Goal: Information Seeking & Learning: Understand process/instructions

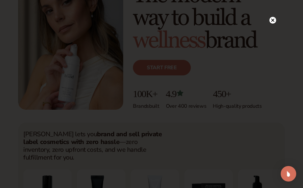
scroll to position [65, 0]
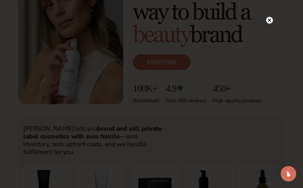
click at [270, 20] on circle at bounding box center [269, 20] width 7 height 7
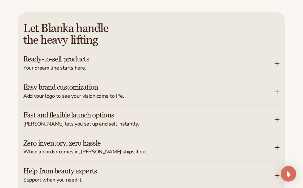
scroll to position [970, 0]
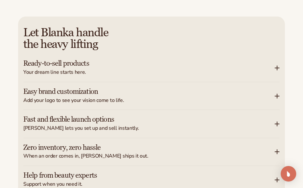
click at [277, 68] on icon at bounding box center [277, 68] width 4 height 0
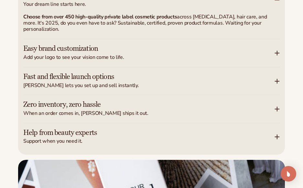
scroll to position [1035, 0]
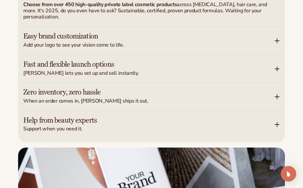
click at [275, 38] on icon at bounding box center [277, 40] width 5 height 5
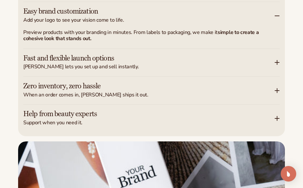
click at [278, 60] on icon at bounding box center [277, 62] width 5 height 5
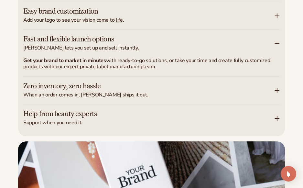
click at [278, 88] on icon at bounding box center [277, 90] width 5 height 5
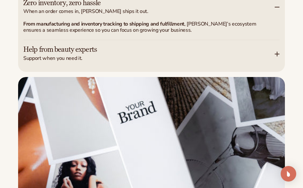
scroll to position [1100, 0]
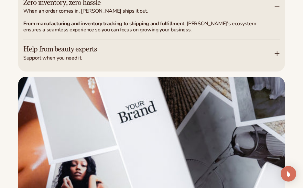
click at [277, 54] on icon at bounding box center [277, 54] width 4 height 0
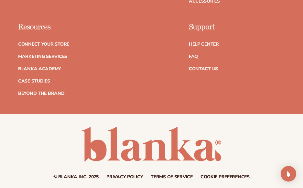
scroll to position [3571, 0]
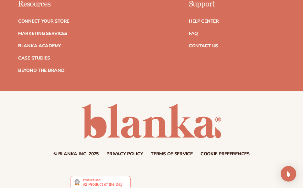
click at [103, 176] on img at bounding box center [101, 182] width 60 height 13
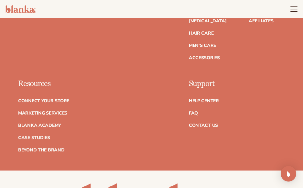
scroll to position [3506, 0]
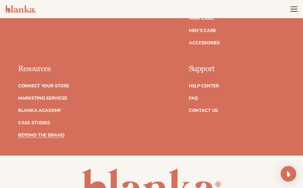
click at [48, 133] on link "Beyond the brand" at bounding box center [41, 135] width 47 height 5
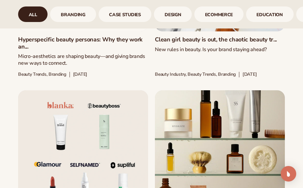
scroll to position [809, 0]
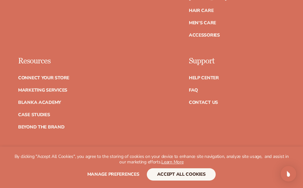
scroll to position [3506, 0]
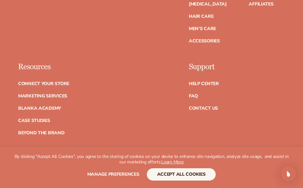
click at [196, 82] on ul "Help Center FAQ Contact Us" at bounding box center [212, 93] width 47 height 36
click at [195, 80] on ul "Help Center FAQ Contact Us" at bounding box center [212, 93] width 47 height 36
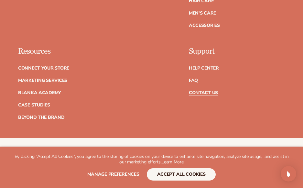
click at [195, 91] on link "Contact Us" at bounding box center [203, 93] width 29 height 5
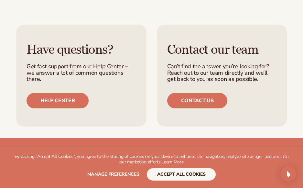
scroll to position [421, 0]
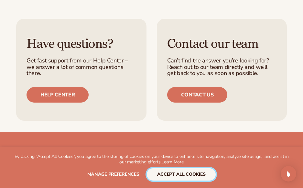
click at [179, 172] on button "accept all cookies" at bounding box center [181, 174] width 69 height 12
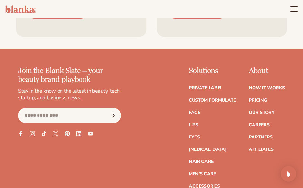
scroll to position [494, 0]
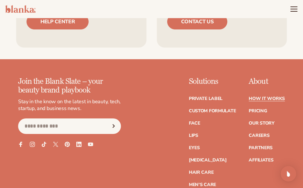
click at [268, 96] on link "How It Works" at bounding box center [267, 98] width 36 height 5
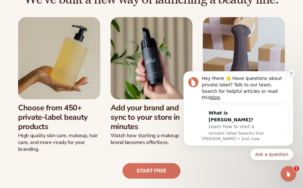
click at [291, 75] on icon "Dismiss notification" at bounding box center [292, 73] width 4 height 4
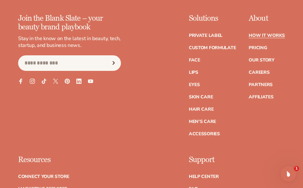
scroll to position [1908, 0]
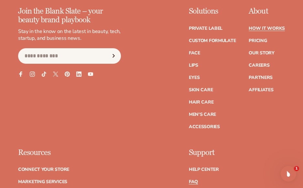
click at [195, 180] on link "FAQ" at bounding box center [193, 182] width 9 height 5
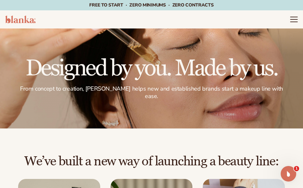
click at [293, 20] on icon "Menu" at bounding box center [294, 19] width 8 height 8
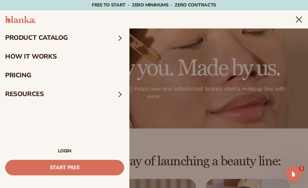
click at [54, 90] on summary "resources" at bounding box center [64, 94] width 129 height 19
